Goal: Task Accomplishment & Management: Use online tool/utility

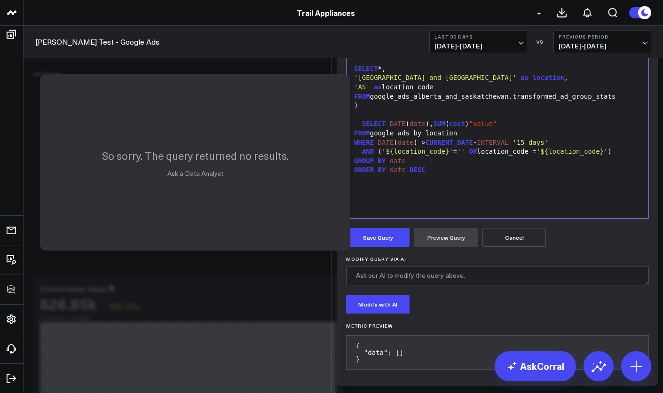
scroll to position [104, 0]
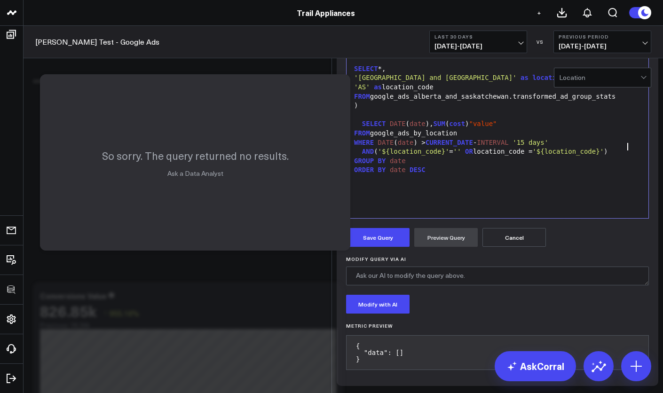
click at [615, 166] on div "GROUP BY date" at bounding box center [497, 161] width 293 height 9
click at [626, 157] on div "AND ( '${location_code}' = '' OR location_code = '${location_code}' )" at bounding box center [497, 151] width 293 height 9
click at [507, 247] on button "Cancel" at bounding box center [515, 237] width 64 height 19
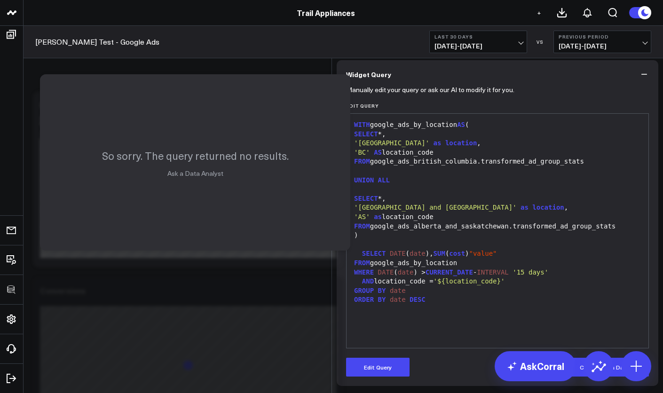
scroll to position [172, 0]
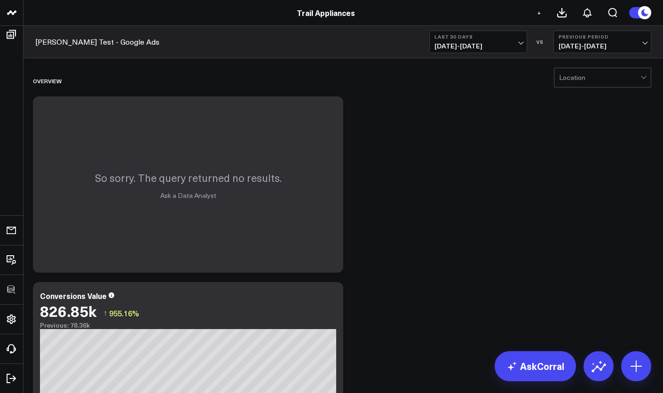
click at [583, 84] on div at bounding box center [599, 77] width 81 height 19
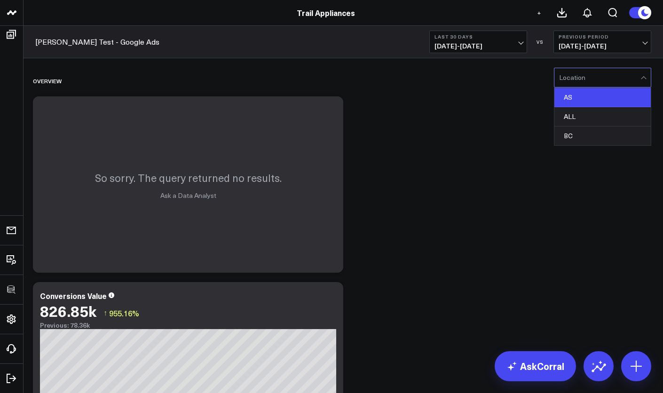
click at [579, 98] on div "AS" at bounding box center [603, 97] width 96 height 19
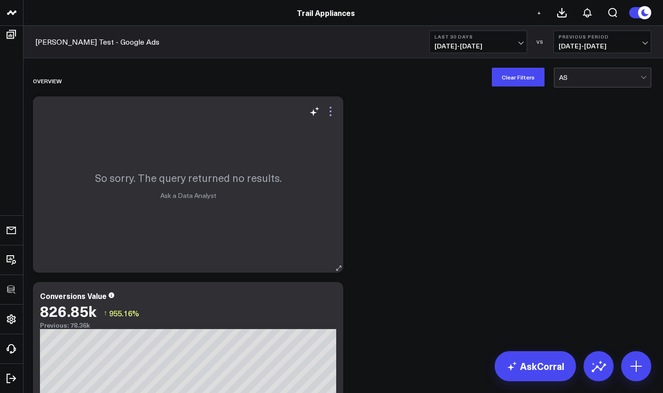
click at [335, 115] on icon at bounding box center [330, 111] width 11 height 11
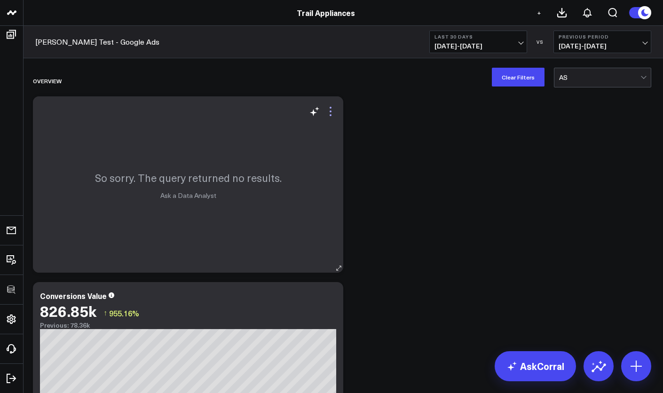
click at [332, 112] on icon at bounding box center [331, 112] width 2 height 2
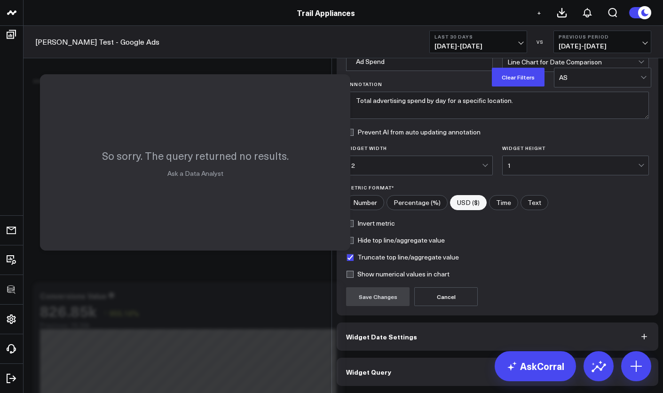
scroll to position [44, 0]
click at [397, 339] on span "Widget Date Settings" at bounding box center [381, 337] width 71 height 8
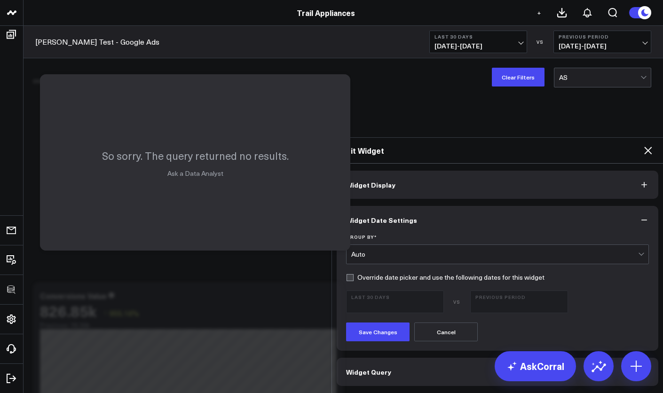
click at [402, 358] on button "Widget Query" at bounding box center [498, 372] width 322 height 28
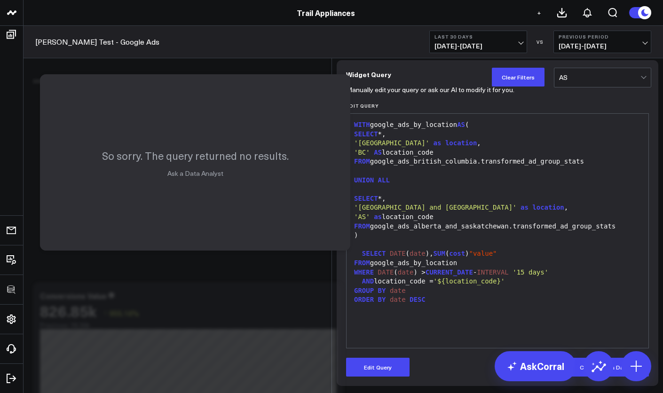
scroll to position [68, 0]
click at [512, 279] on div "AND location_code = '${location_code}'" at bounding box center [497, 281] width 293 height 9
drag, startPoint x: 512, startPoint y: 278, endPoint x: 350, endPoint y: 273, distance: 162.4
click at [351, 277] on div "AND location_code = '${location_code}'" at bounding box center [497, 281] width 293 height 9
click at [376, 359] on button "Edit Query" at bounding box center [378, 367] width 64 height 19
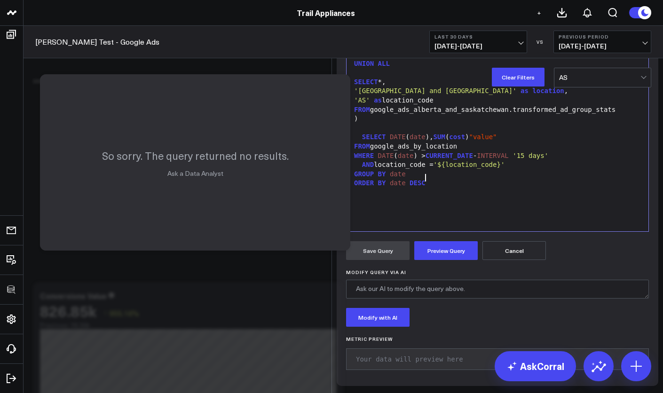
click at [510, 188] on div "ORDER BY date DESC" at bounding box center [497, 183] width 293 height 9
drag, startPoint x: 511, startPoint y: 278, endPoint x: 303, endPoint y: 278, distance: 208.0
click at [303, 393] on div "Edit Widget Widget Display Widget Date Settings Widget Query Manually edit your…" at bounding box center [331, 393] width 663 height 0
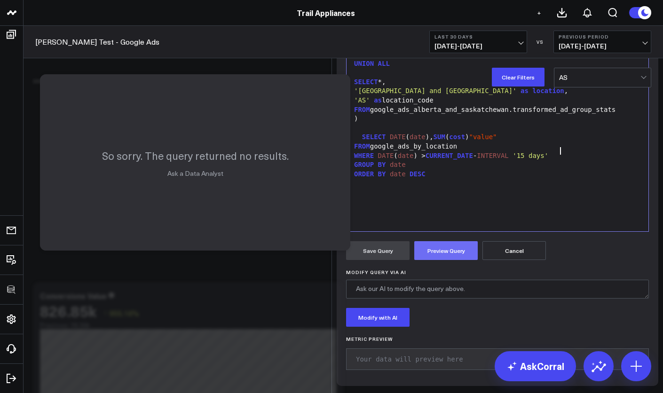
click at [423, 260] on button "Preview Query" at bounding box center [447, 250] width 64 height 19
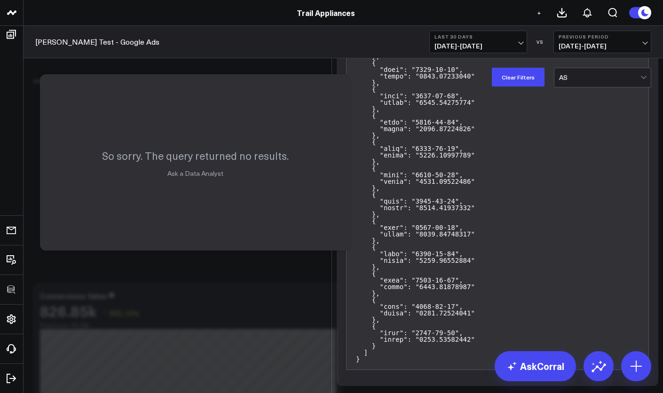
scroll to position [192, 0]
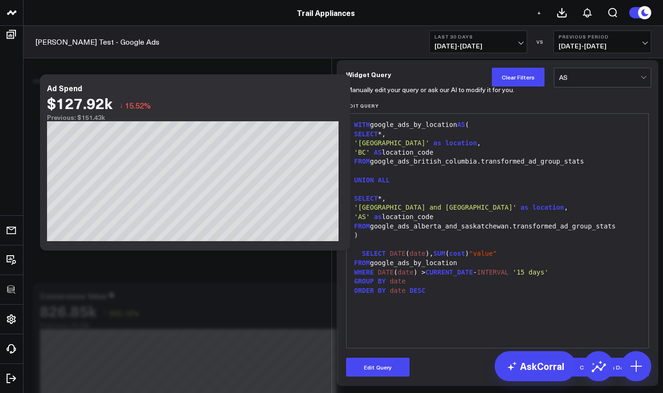
click at [239, 393] on div "Edit Widget Widget Display Widget Date Settings Widget Query Manually edit your…" at bounding box center [331, 393] width 663 height 0
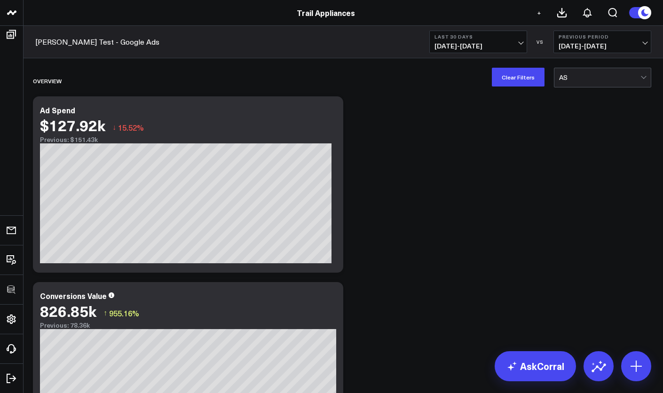
click at [609, 87] on div at bounding box center [599, 77] width 81 height 19
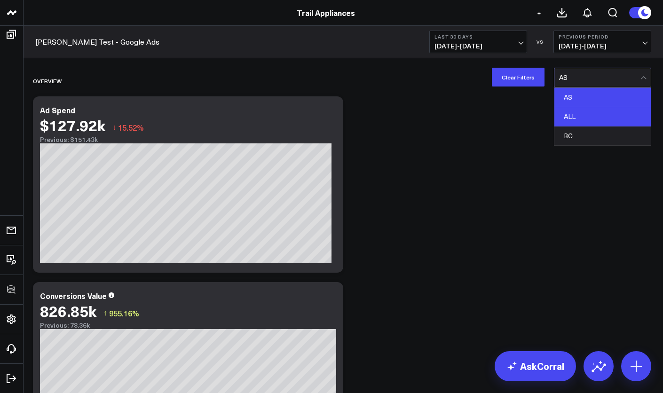
click at [599, 114] on div "ALL" at bounding box center [603, 116] width 96 height 19
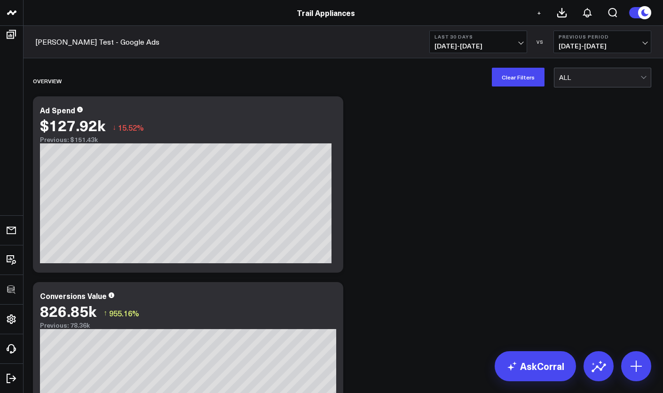
click at [598, 75] on div at bounding box center [599, 77] width 81 height 19
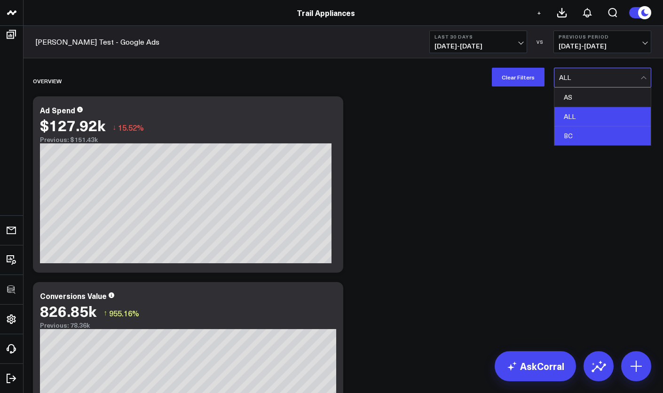
click at [583, 130] on div "BC" at bounding box center [603, 136] width 96 height 19
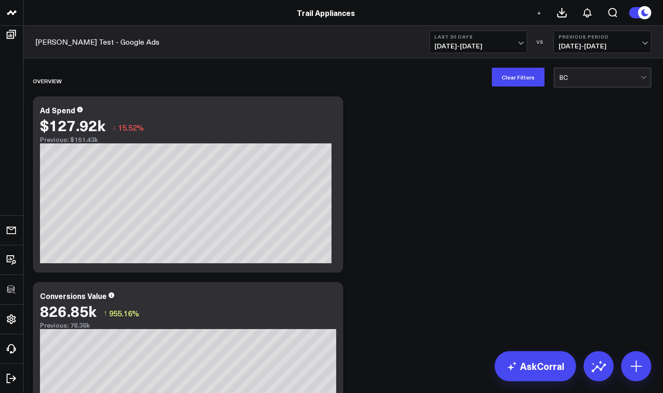
click at [587, 78] on div at bounding box center [599, 77] width 81 height 19
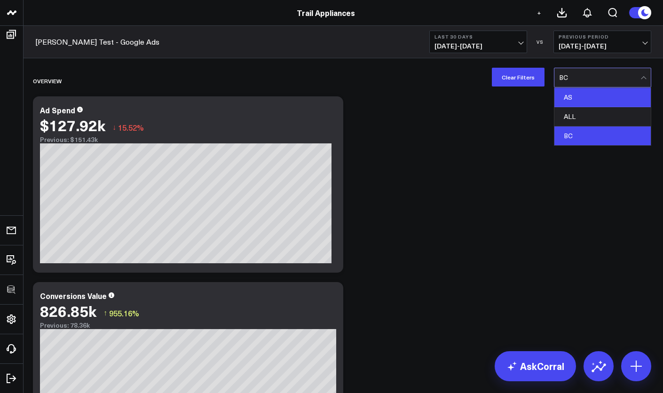
click at [582, 97] on div "AS" at bounding box center [603, 97] width 96 height 19
click at [584, 82] on div at bounding box center [599, 77] width 81 height 19
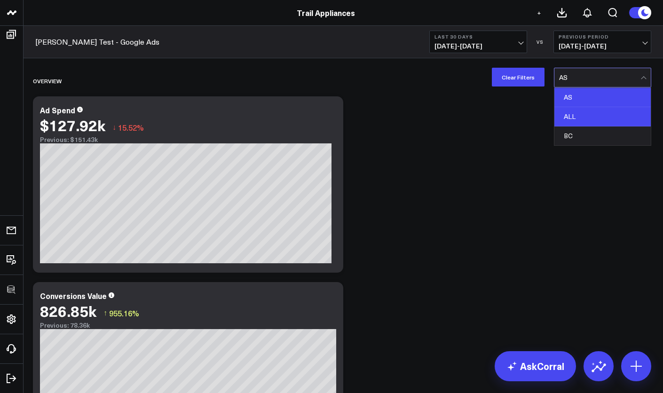
click at [576, 112] on div "ALL" at bounding box center [603, 116] width 96 height 19
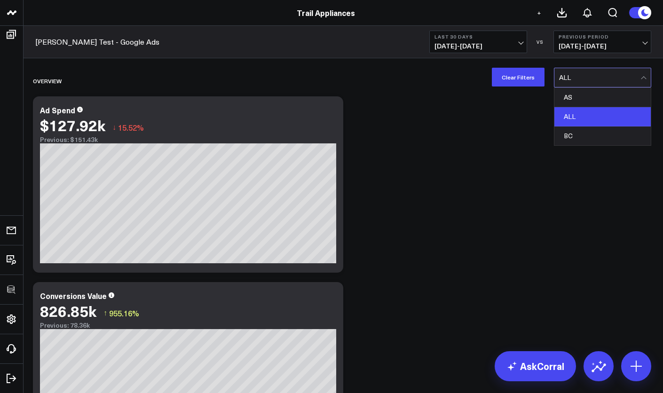
click at [593, 85] on div at bounding box center [599, 77] width 81 height 19
click at [330, 114] on icon at bounding box center [330, 111] width 11 height 11
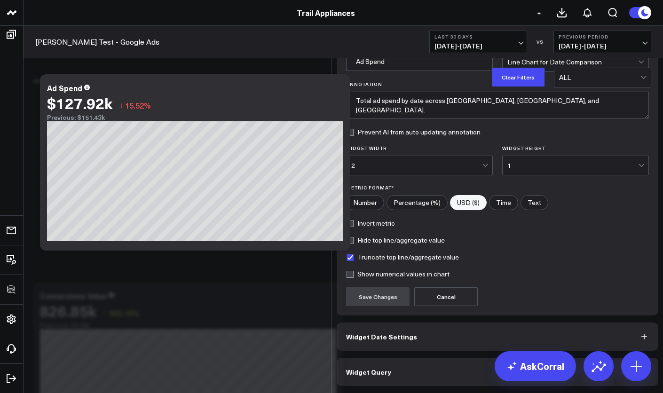
scroll to position [44, 0]
click at [455, 338] on button "Widget Date Settings" at bounding box center [498, 337] width 322 height 28
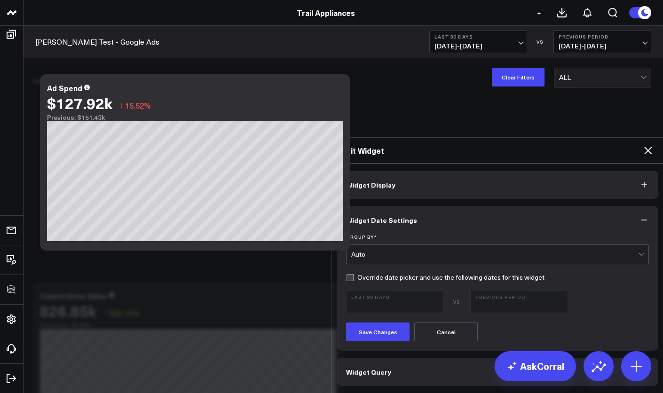
click at [537, 206] on button "Widget Date Settings" at bounding box center [498, 220] width 322 height 28
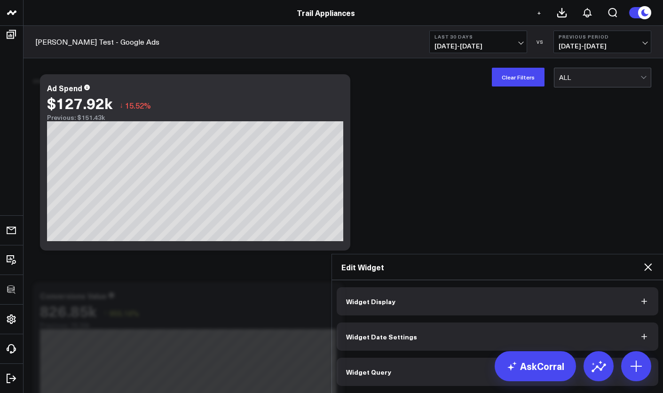
click at [516, 358] on button "Widget Query" at bounding box center [498, 372] width 322 height 28
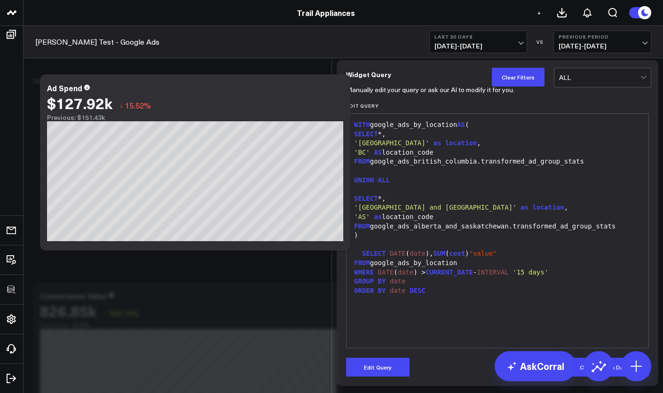
scroll to position [19, 0]
click at [466, 287] on div "GROUP BY date" at bounding box center [497, 281] width 293 height 9
click at [471, 296] on div "ORDER BY date DESC" at bounding box center [497, 291] width 293 height 9
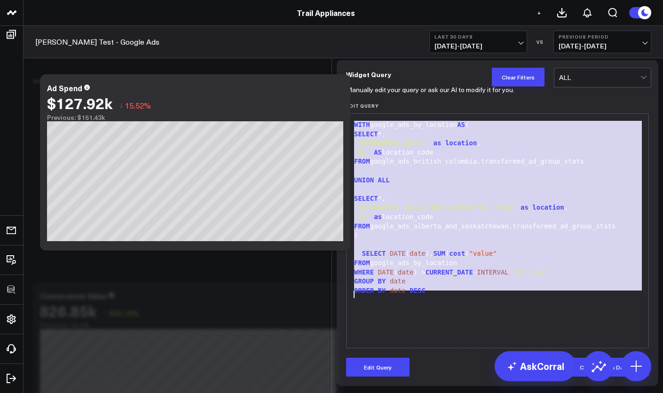
copy div "WITH google_ads_by_location AS ( SELECT *, 'British Columbia' as location , 'BC…"
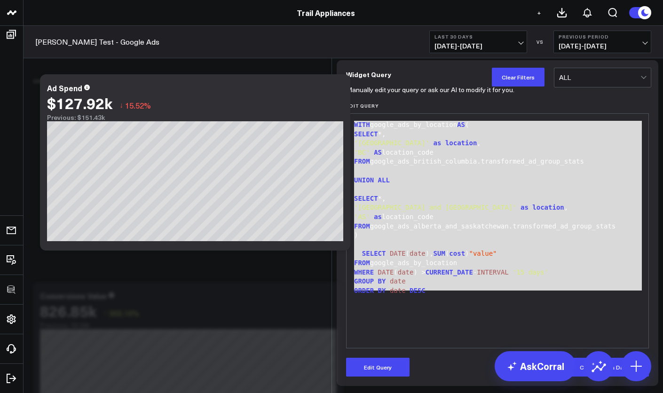
click at [431, 222] on div "'AS' as location_code" at bounding box center [497, 217] width 293 height 9
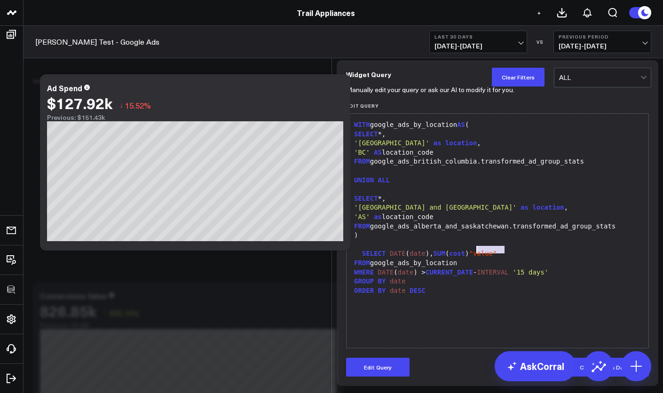
drag, startPoint x: 503, startPoint y: 298, endPoint x: 475, endPoint y: 300, distance: 27.9
click at [475, 259] on div "SELECT DATE ( date ), SUM ( cost ) "value"" at bounding box center [497, 253] width 293 height 9
click at [390, 374] on button "Edit Query" at bounding box center [378, 367] width 64 height 19
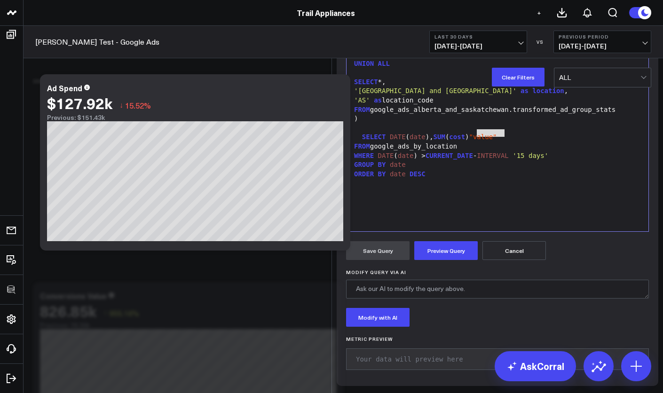
click at [495, 152] on div "FROM google_ads_by_location" at bounding box center [497, 146] width 293 height 9
drag, startPoint x: 509, startPoint y: 251, endPoint x: 475, endPoint y: 252, distance: 33.9
click at [475, 142] on div "SELECT DATE ( date ), SUM ( cost ) "value"" at bounding box center [497, 137] width 293 height 9
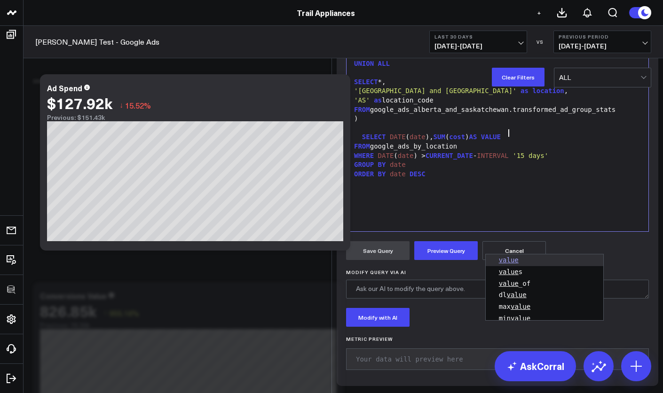
click at [497, 141] on span "VALUE" at bounding box center [491, 137] width 20 height 8
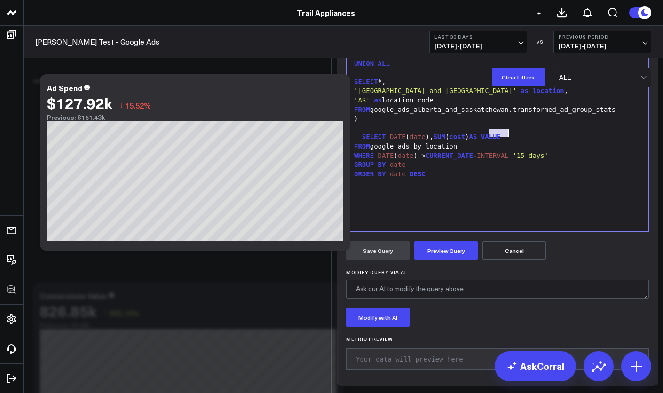
click at [497, 141] on span "VALUE" at bounding box center [491, 137] width 20 height 8
click at [563, 161] on div "WHERE DATE ( date ) > CURRENT_DATE - INTERVAL '15 days'" at bounding box center [497, 156] width 293 height 9
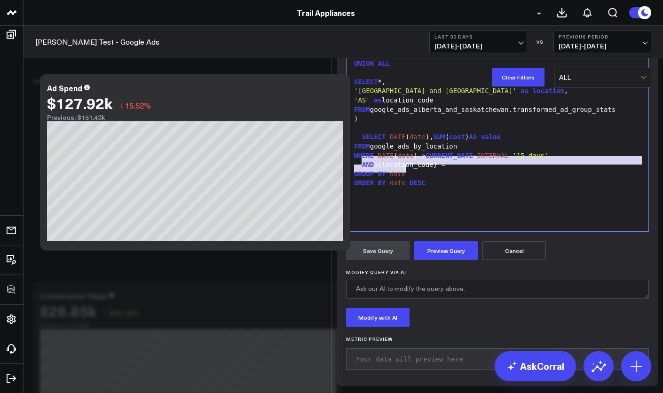
drag, startPoint x: 360, startPoint y: 277, endPoint x: 476, endPoint y: 282, distance: 116.4
click at [476, 227] on div "WITH google_ads_by_location AS ( SELECT *, 'British Columbia' as location , 'BC…" at bounding box center [497, 114] width 293 height 225
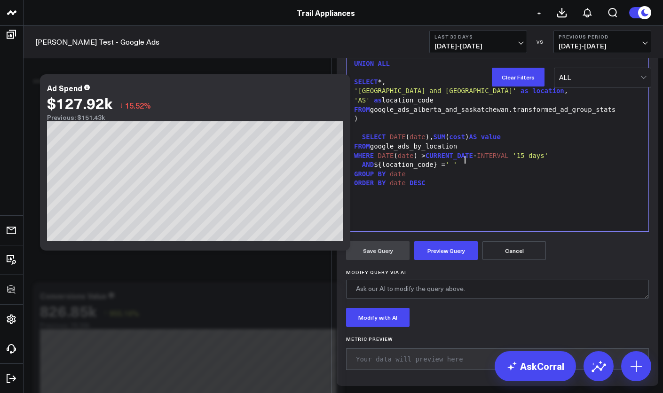
click at [470, 170] on div "AND ${location_code} = ' '" at bounding box center [497, 164] width 293 height 9
drag, startPoint x: 359, startPoint y: 278, endPoint x: 463, endPoint y: 279, distance: 104.0
click at [463, 170] on div "AND ${location_code} = ' '" at bounding box center [497, 164] width 293 height 9
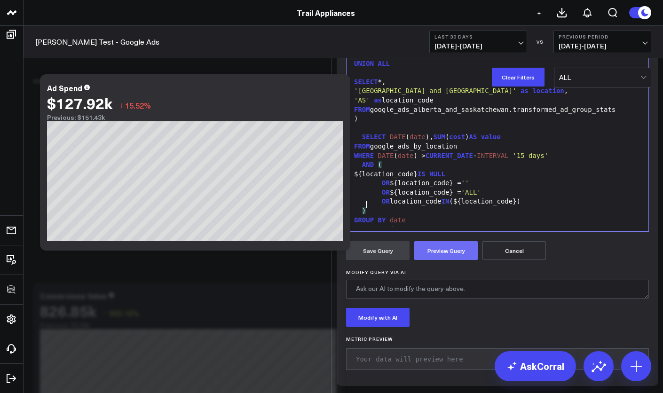
click at [431, 260] on button "Preview Query" at bounding box center [447, 250] width 64 height 19
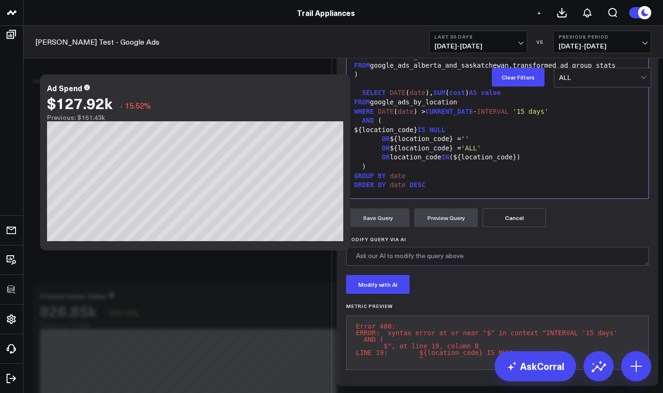
scroll to position [210, 0]
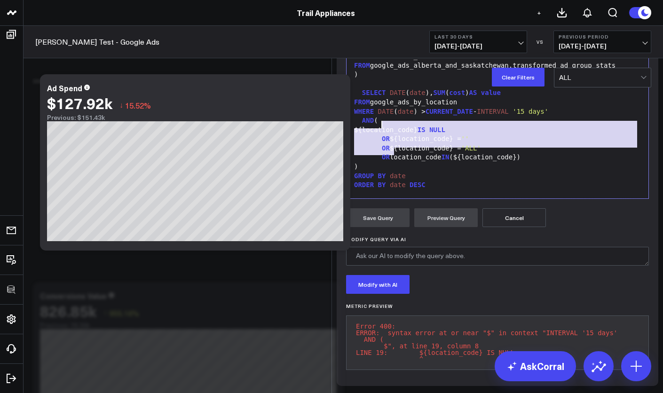
drag, startPoint x: 388, startPoint y: 159, endPoint x: 380, endPoint y: 135, distance: 25.4
click at [380, 135] on div "WITH google_ads_by_location AS ( SELECT *, 'British Columbia' as location , 'BC…" at bounding box center [497, 79] width 293 height 243
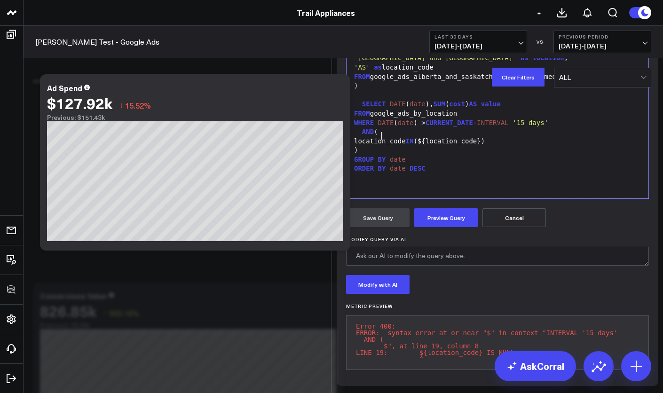
scroll to position [0, 0]
click at [442, 227] on button "Preview Query" at bounding box center [447, 217] width 64 height 19
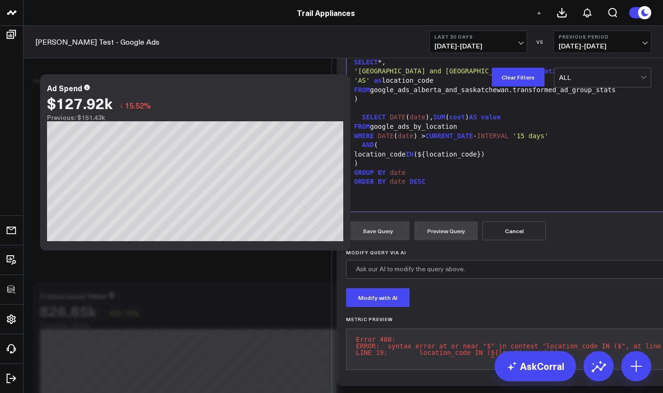
scroll to position [216, 0]
drag, startPoint x: 478, startPoint y: 383, endPoint x: 485, endPoint y: 383, distance: 6.6
click at [485, 383] on div "Widget Display Widget Date Settings Widget Query Manually edit your query or as…" at bounding box center [497, 119] width 331 height 547
drag, startPoint x: 484, startPoint y: 386, endPoint x: 496, endPoint y: 386, distance: 12.2
click at [496, 386] on div "Widget Display Widget Date Settings Widget Query Manually edit your query or as…" at bounding box center [497, 119] width 331 height 547
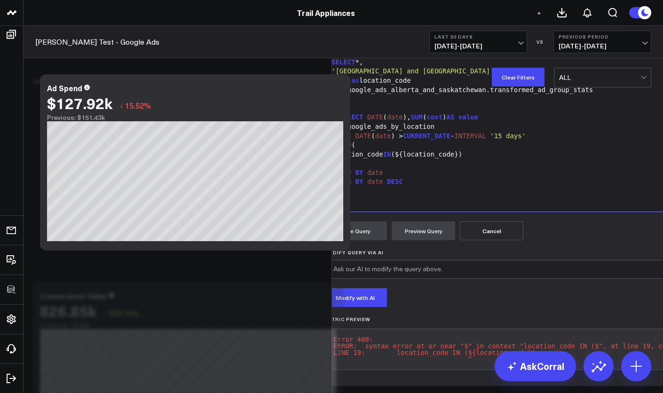
scroll to position [216, 8]
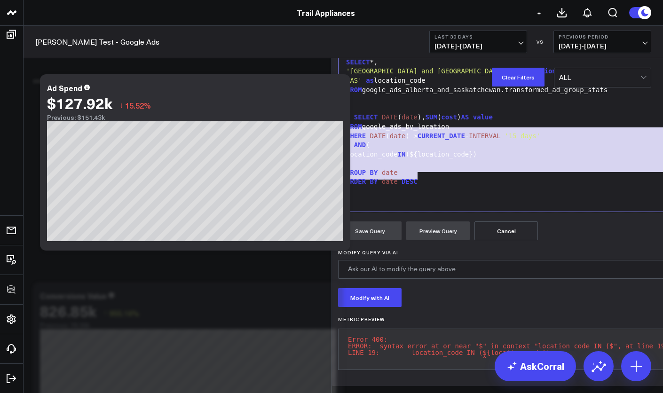
drag, startPoint x: 431, startPoint y: 168, endPoint x: 340, endPoint y: 123, distance: 101.2
click at [343, 123] on div "WITH google_ads_by_location AS ( SELECT *, 'British Columbia' as location , 'BC…" at bounding box center [528, 94] width 370 height 225
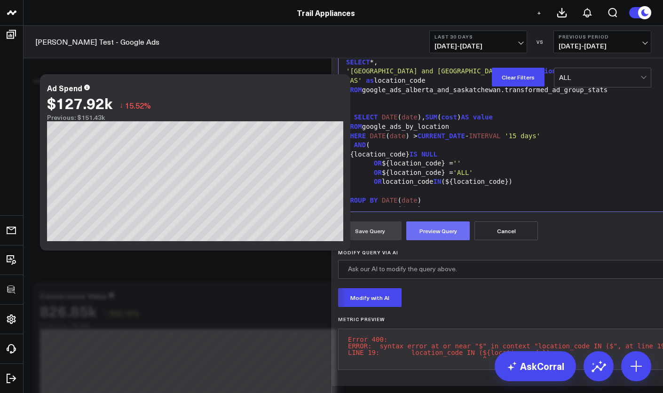
click at [426, 222] on button "Preview Query" at bounding box center [439, 231] width 64 height 19
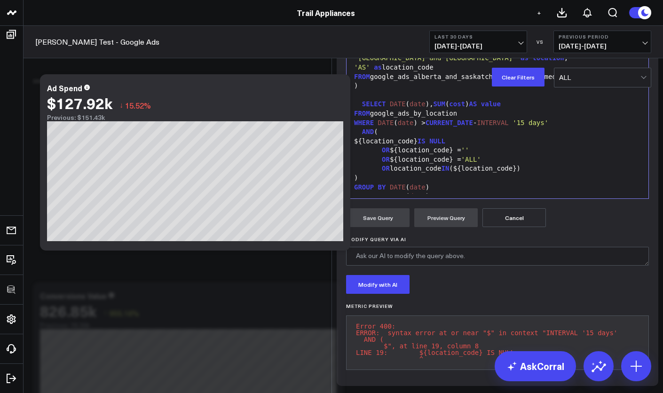
scroll to position [201, 0]
drag, startPoint x: 512, startPoint y: 365, endPoint x: 376, endPoint y: 357, distance: 136.2
click at [378, 359] on pre "Error 400: ERROR: syntax error at or near "$" in context "INTERVAL '15 days' AN…" at bounding box center [497, 343] width 303 height 55
drag, startPoint x: 365, startPoint y: 350, endPoint x: 357, endPoint y: 346, distance: 8.4
click at [365, 350] on pre "Error 400: ERROR: syntax error at or near "$" in context "INTERVAL '15 days' AN…" at bounding box center [497, 343] width 303 height 55
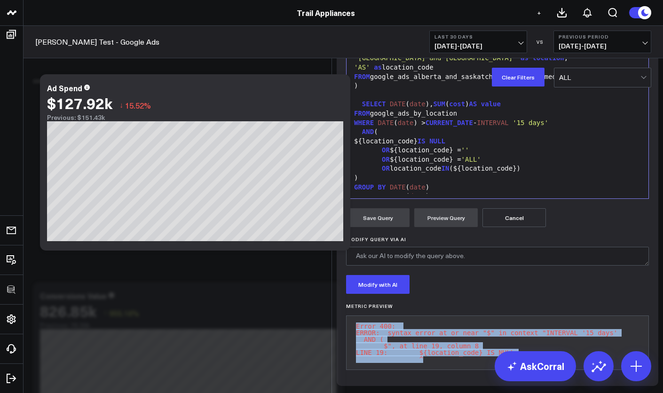
drag, startPoint x: 354, startPoint y: 343, endPoint x: 510, endPoint y: 370, distance: 158.0
click at [508, 370] on pre "Error 400: ERROR: syntax error at or near "$" in context "INTERVAL '15 days' AN…" at bounding box center [497, 343] width 303 height 55
copy pre "Error 400: ERROR: syntax error at or near "$" in context "INTERVAL '15 days' AN…"
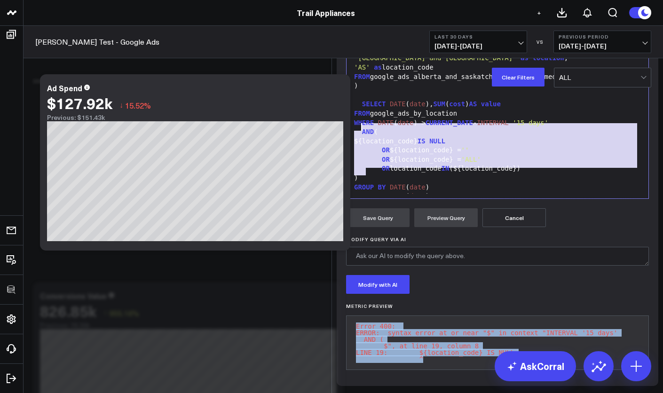
drag, startPoint x: 388, startPoint y: 192, endPoint x: 359, endPoint y: 147, distance: 52.7
click at [359, 147] on div "WITH google_ads_by_location AS ( SELECT *, 'British Columbia' as location , 'BC…" at bounding box center [497, 90] width 293 height 243
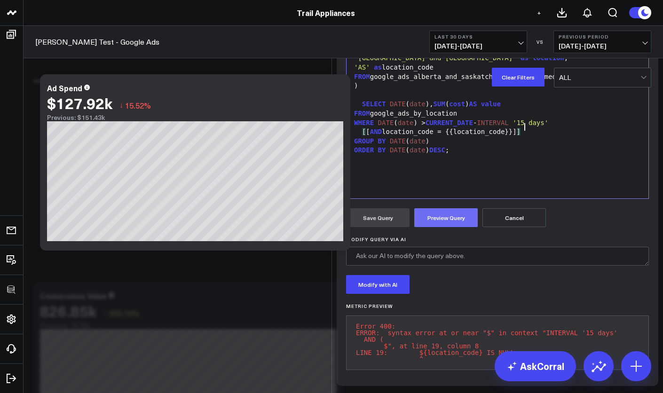
click at [424, 227] on button "Preview Query" at bounding box center [447, 217] width 64 height 19
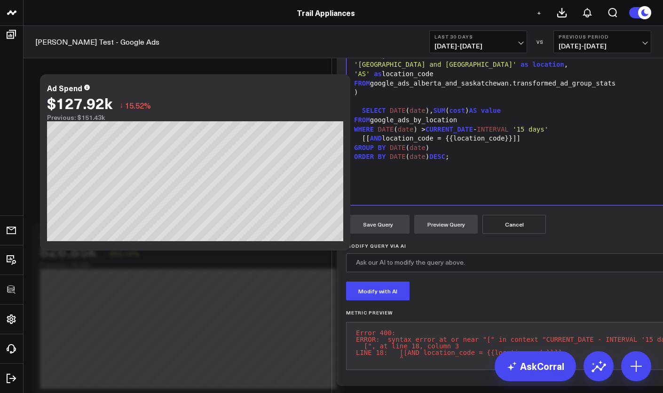
scroll to position [0, 0]
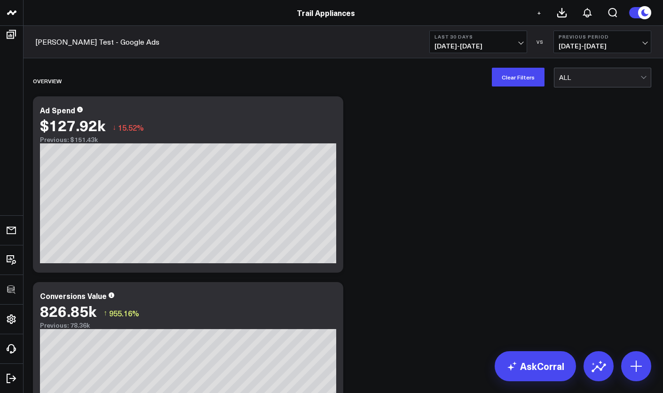
click at [591, 76] on div at bounding box center [599, 77] width 81 height 19
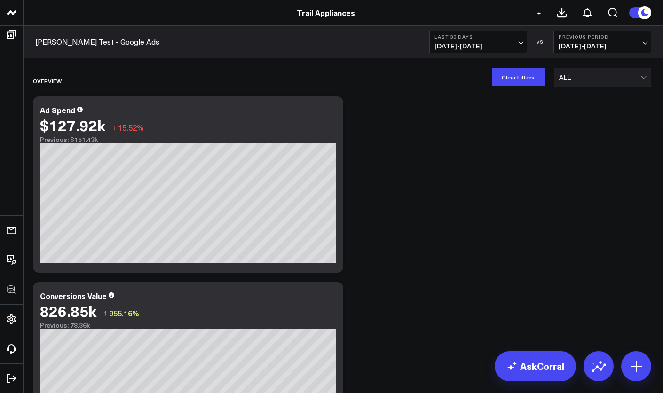
click at [603, 84] on div at bounding box center [599, 77] width 81 height 19
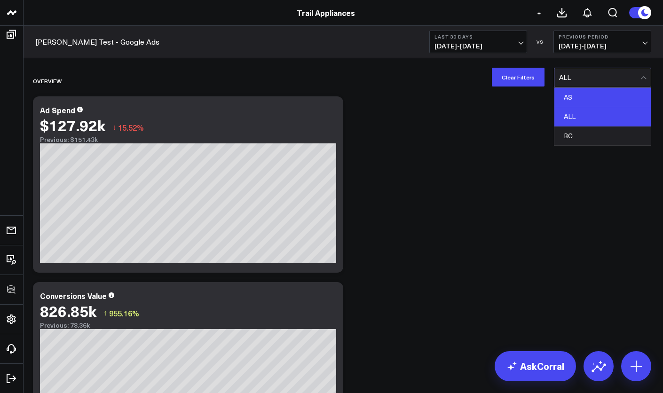
click at [591, 102] on div "AS" at bounding box center [603, 97] width 96 height 19
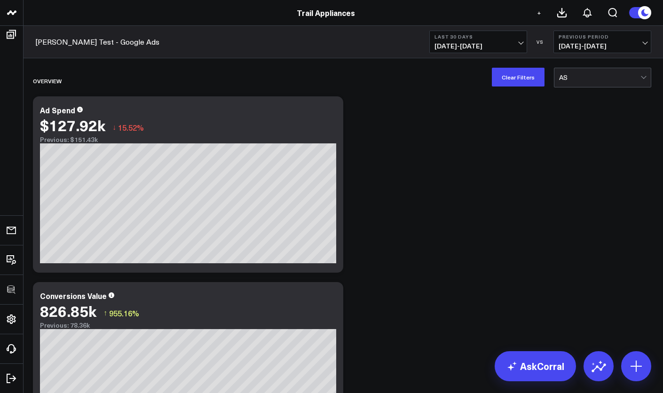
click at [591, 82] on div at bounding box center [599, 77] width 81 height 19
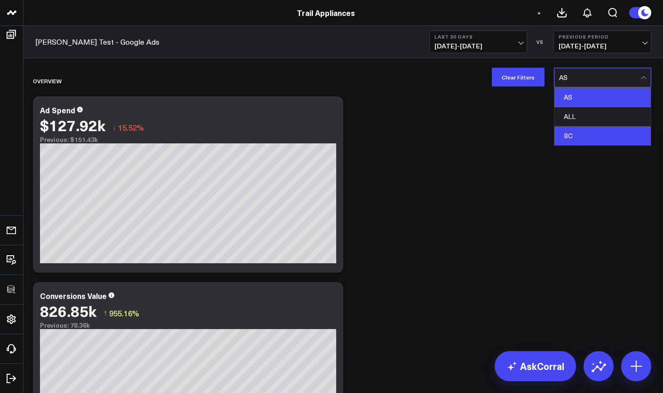
click at [584, 135] on div "BC" at bounding box center [603, 136] width 96 height 19
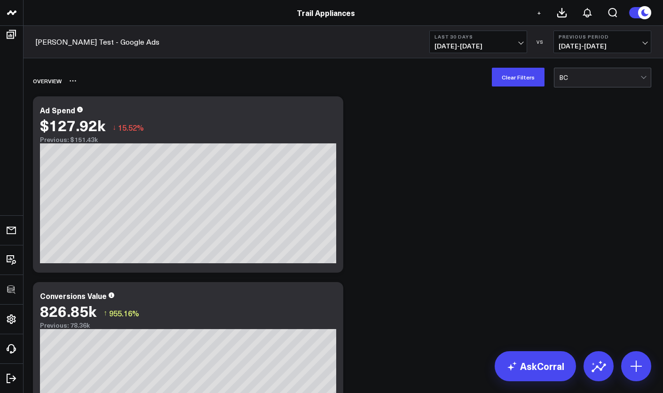
click at [576, 88] on div "Overview" at bounding box center [343, 81] width 621 height 22
click at [578, 86] on div at bounding box center [599, 77] width 81 height 19
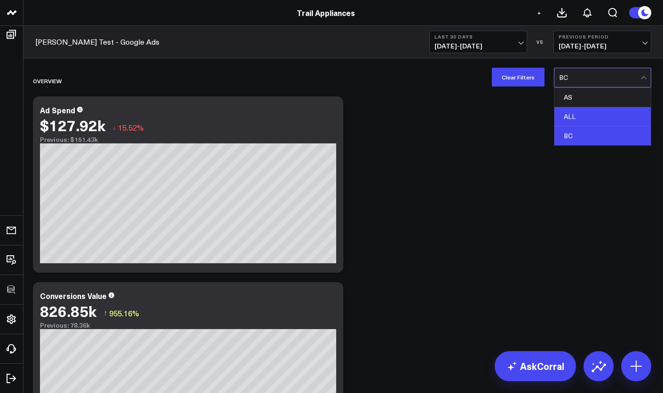
click at [578, 112] on div "ALL" at bounding box center [603, 116] width 96 height 19
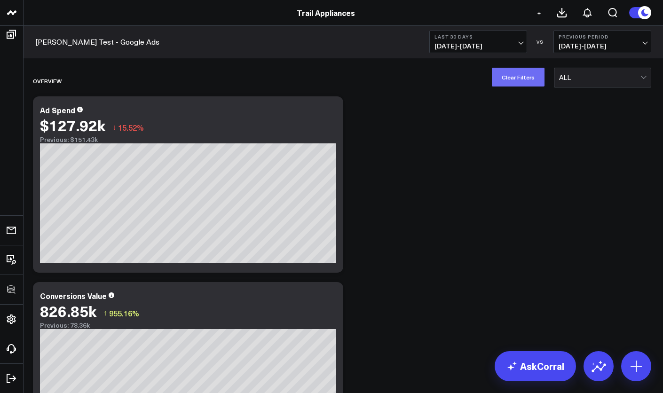
click at [518, 80] on button "Clear Filters" at bounding box center [518, 77] width 53 height 19
click at [607, 79] on div at bounding box center [599, 77] width 81 height 19
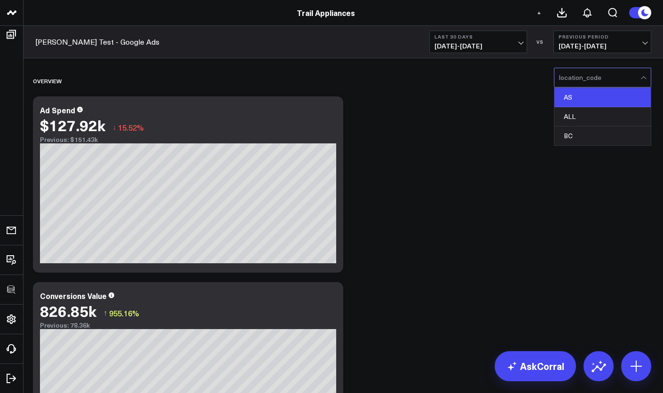
click at [599, 93] on div "AS" at bounding box center [603, 97] width 96 height 19
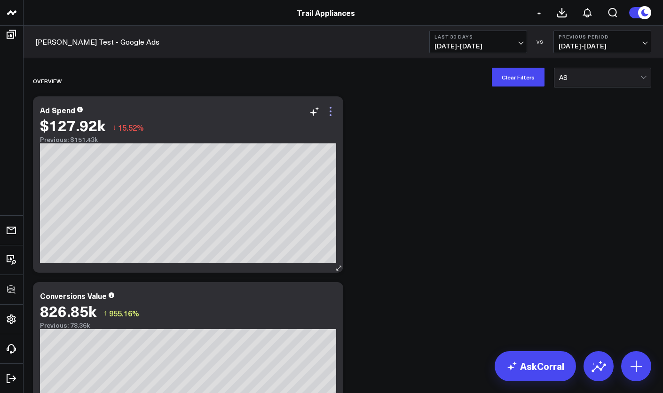
click at [333, 114] on icon at bounding box center [330, 111] width 11 height 11
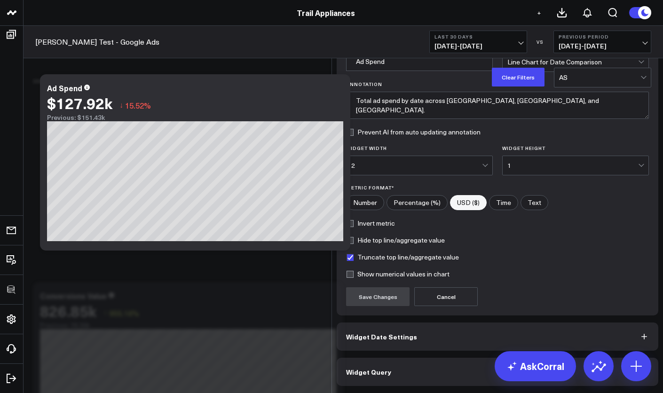
scroll to position [44, 0]
click at [421, 375] on button "Widget Query" at bounding box center [498, 372] width 322 height 28
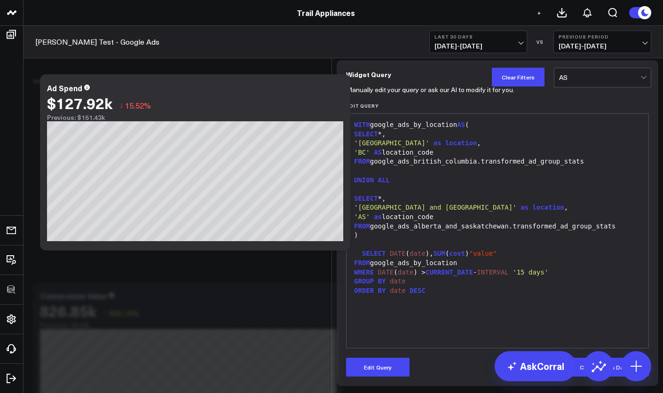
scroll to position [68, 0]
click at [561, 268] on div "WHERE DATE ( date ) > CURRENT_DATE - INTERVAL '15 days'" at bounding box center [497, 272] width 293 height 9
click at [383, 373] on button "Edit Query" at bounding box center [378, 367] width 64 height 19
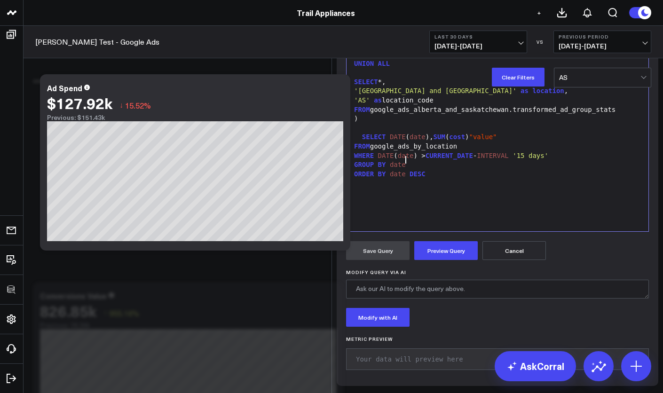
click at [559, 170] on div "GROUP BY date" at bounding box center [497, 164] width 293 height 9
click at [569, 161] on div "WHERE DATE ( date ) > CURRENT_DATE - INTERVAL '15 days'" at bounding box center [497, 156] width 293 height 9
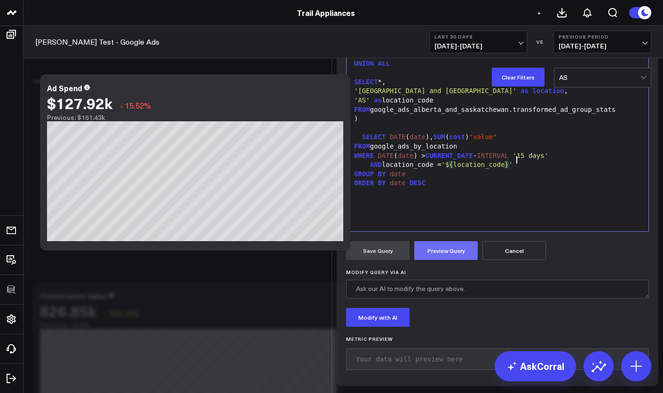
click at [425, 260] on button "Preview Query" at bounding box center [447, 250] width 64 height 19
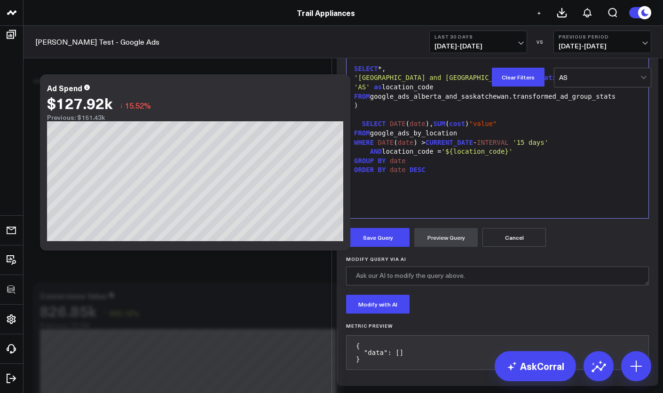
scroll to position [198, 0]
drag, startPoint x: 518, startPoint y: 145, endPoint x: 362, endPoint y: 144, distance: 155.8
click at [362, 147] on div "AND location_code = '${location_code}'" at bounding box center [497, 151] width 293 height 9
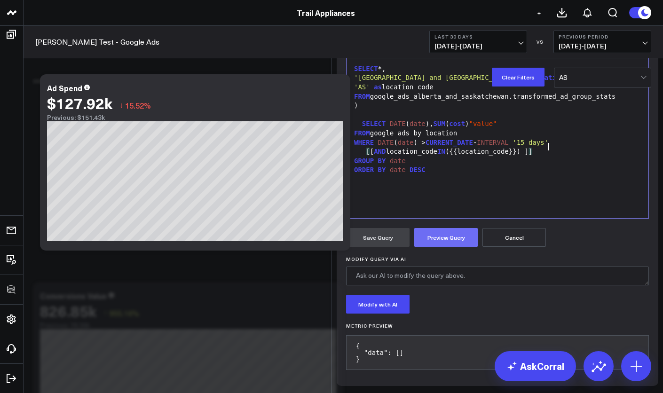
click at [448, 233] on button "Preview Query" at bounding box center [447, 237] width 64 height 19
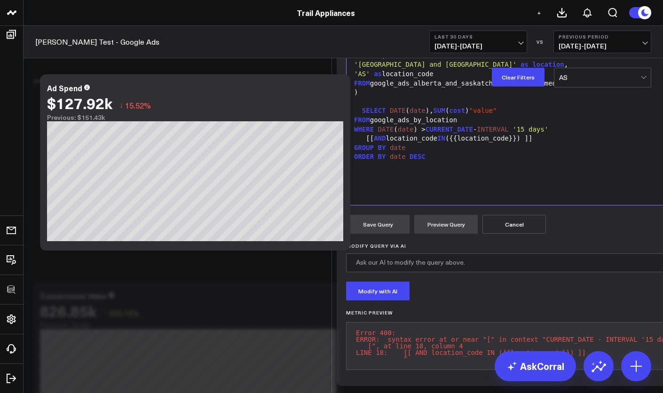
scroll to position [222, 0]
click at [449, 152] on div "ORDER BY date DESC" at bounding box center [516, 156] width 331 height 9
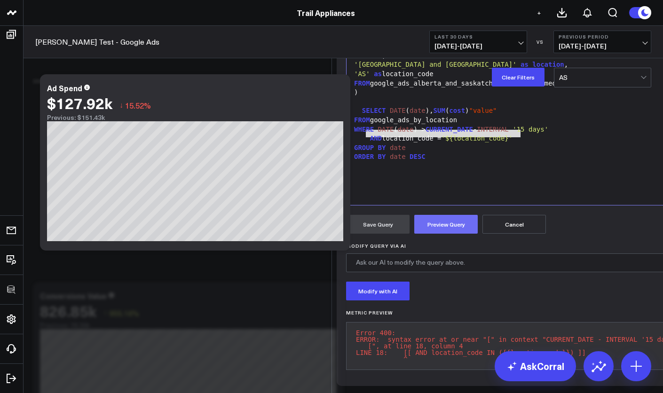
click at [439, 221] on button "Preview Query" at bounding box center [447, 224] width 64 height 19
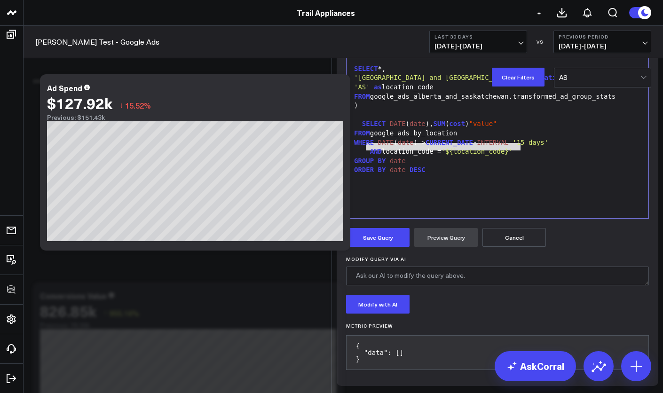
scroll to position [49, 0]
drag, startPoint x: 31, startPoint y: 317, endPoint x: 526, endPoint y: 298, distance: 494.9
click at [532, 157] on div "AND location_code = '${location_code}'" at bounding box center [497, 151] width 293 height 9
drag, startPoint x: 517, startPoint y: 297, endPoint x: 366, endPoint y: 296, distance: 151.0
click at [366, 157] on div "AND location_code = '${location_code}'" at bounding box center [497, 151] width 293 height 9
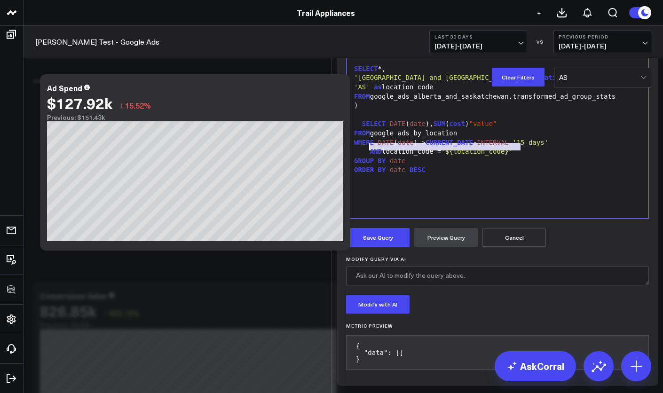
copy div "AND location_code = '${location_code}'"
click at [494, 214] on div "WITH google_ads_by_location AS ( SELECT *, 'British Columbia' as location , 'BC…" at bounding box center [497, 101] width 293 height 225
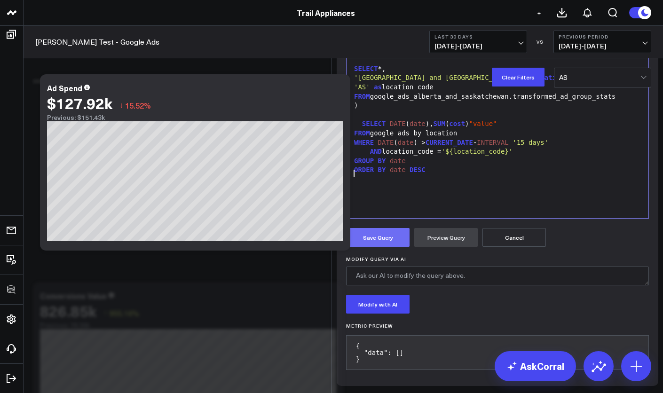
click at [391, 247] on button "Save Query" at bounding box center [378, 237] width 64 height 19
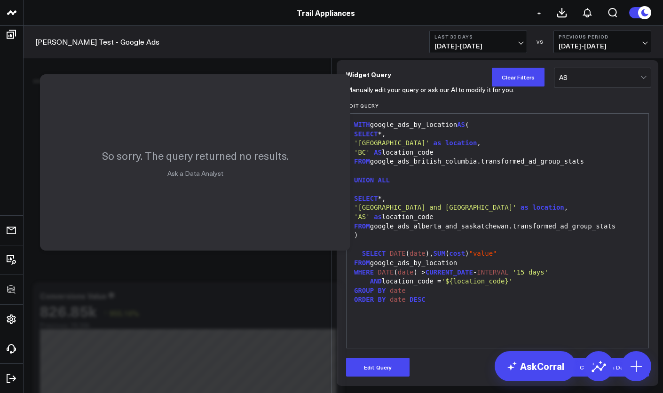
click at [214, 393] on div "Edit Widget Widget Display Widget Date Settings Widget Query Manually edit your…" at bounding box center [331, 393] width 663 height 0
